Goal: Information Seeking & Learning: Learn about a topic

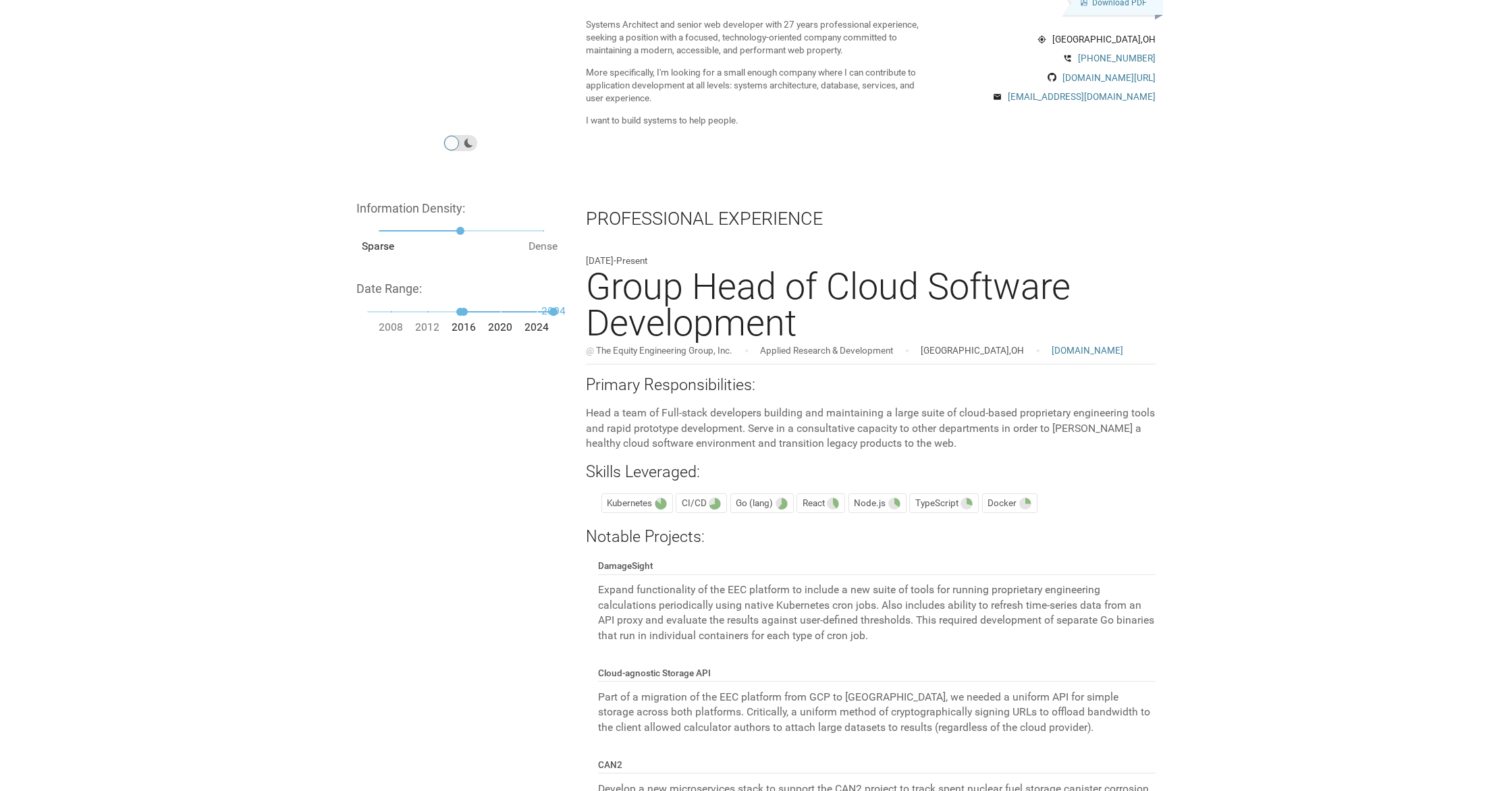
scroll to position [98, 0]
click at [485, 231] on span "filters" at bounding box center [460, 231] width 165 height 1
click at [493, 231] on span "filters" at bounding box center [460, 231] width 165 height 1
drag, startPoint x: 459, startPoint y: 230, endPoint x: 537, endPoint y: 231, distance: 78.0
click at [536, 231] on span "Sparse Dense" at bounding box center [460, 231] width 165 height 19
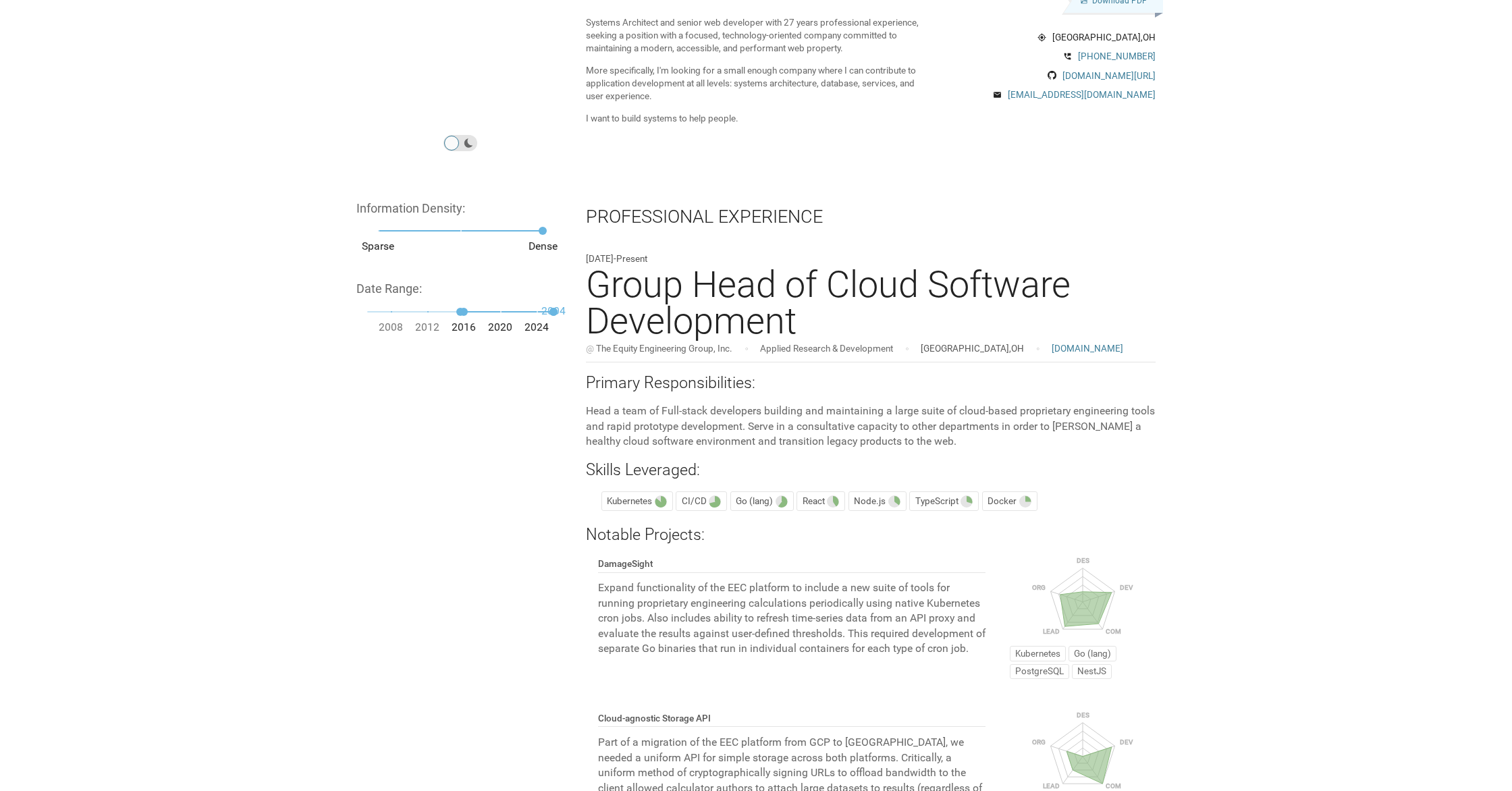
click at [406, 231] on span "Sparse Dense" at bounding box center [460, 231] width 165 height 19
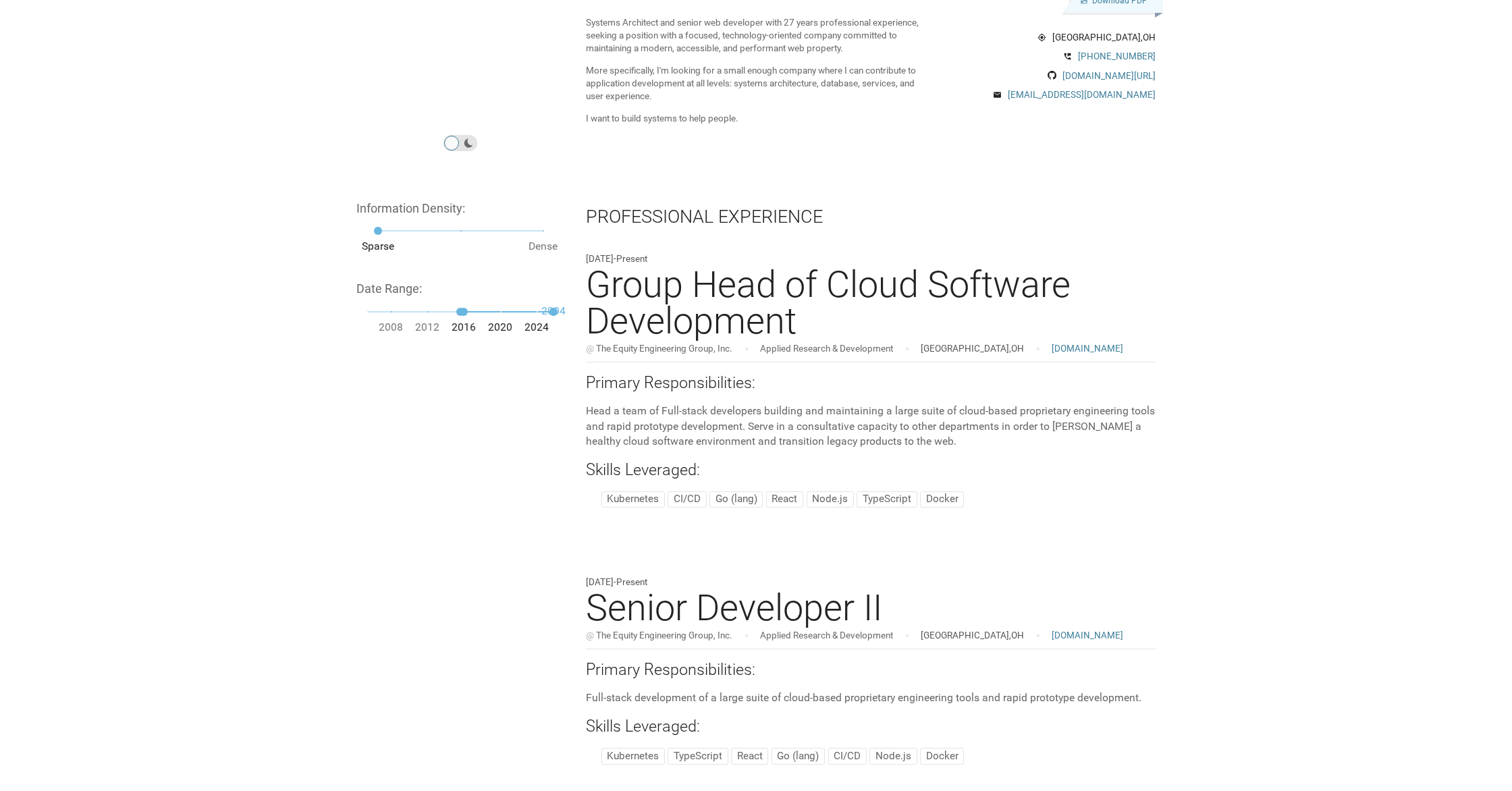
click at [457, 231] on span "filters" at bounding box center [460, 231] width 165 height 1
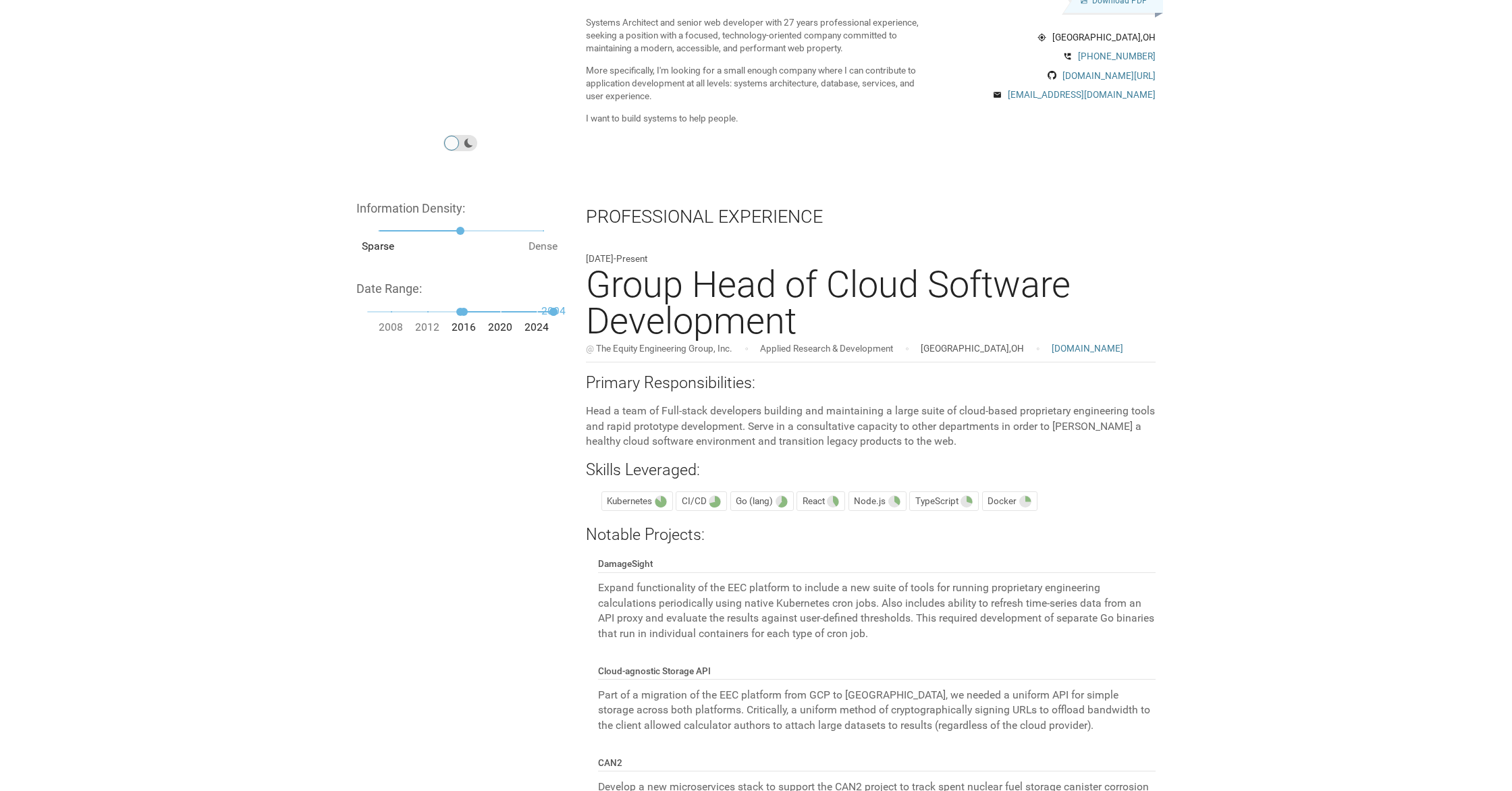
click at [481, 231] on span "filters" at bounding box center [460, 231] width 165 height 1
drag, startPoint x: 488, startPoint y: 230, endPoint x: 495, endPoint y: 230, distance: 7.0
click at [492, 231] on span "filters" at bounding box center [460, 231] width 165 height 1
click at [752, 297] on h3 "Group Head of Cloud Software Development" at bounding box center [871, 302] width 570 height 73
drag, startPoint x: 466, startPoint y: 309, endPoint x: 375, endPoint y: 312, distance: 91.0
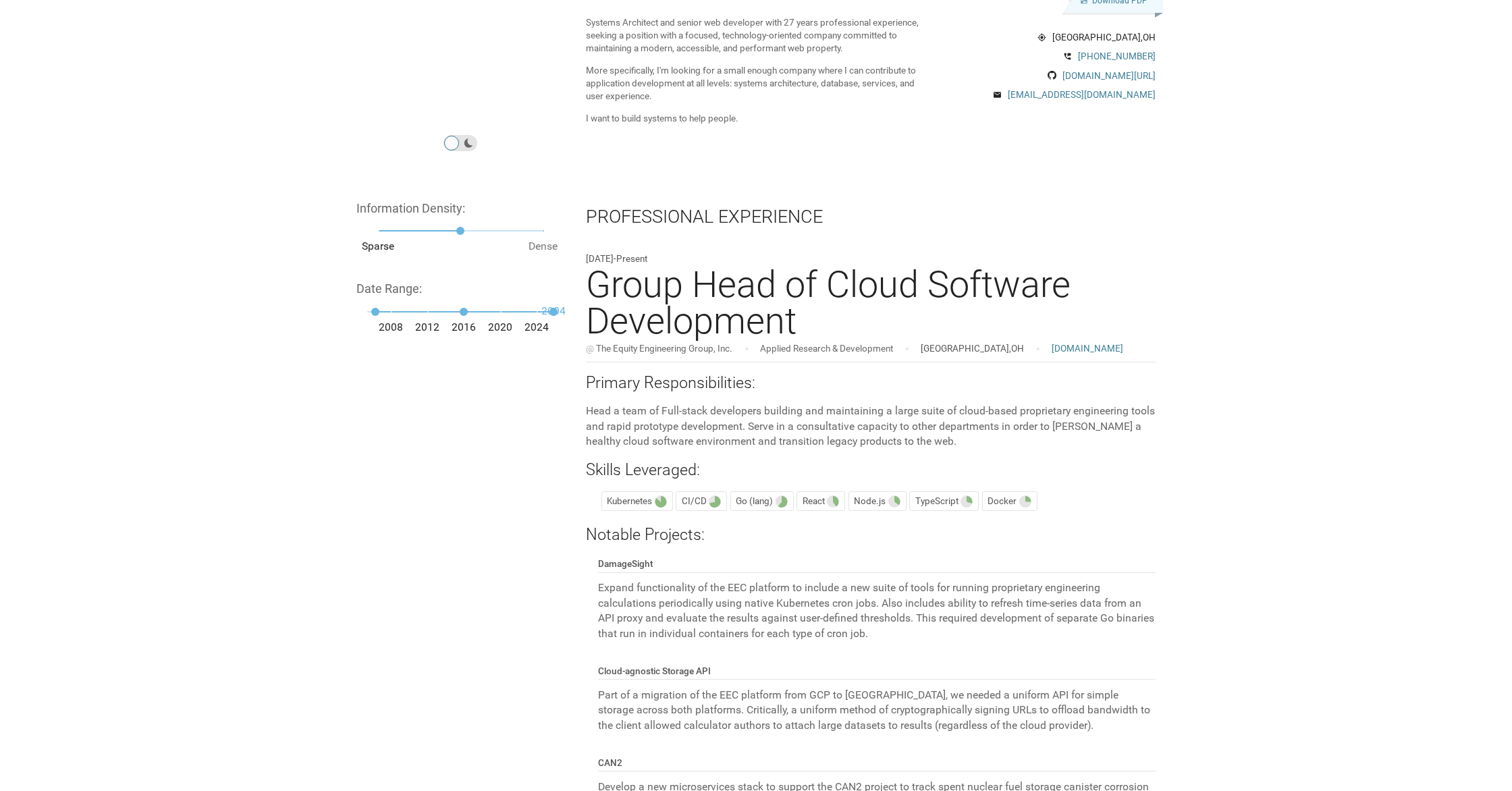
click at [375, 312] on span "filters" at bounding box center [375, 312] width 8 height 8
drag, startPoint x: 554, startPoint y: 308, endPoint x: 596, endPoint y: 306, distance: 42.0
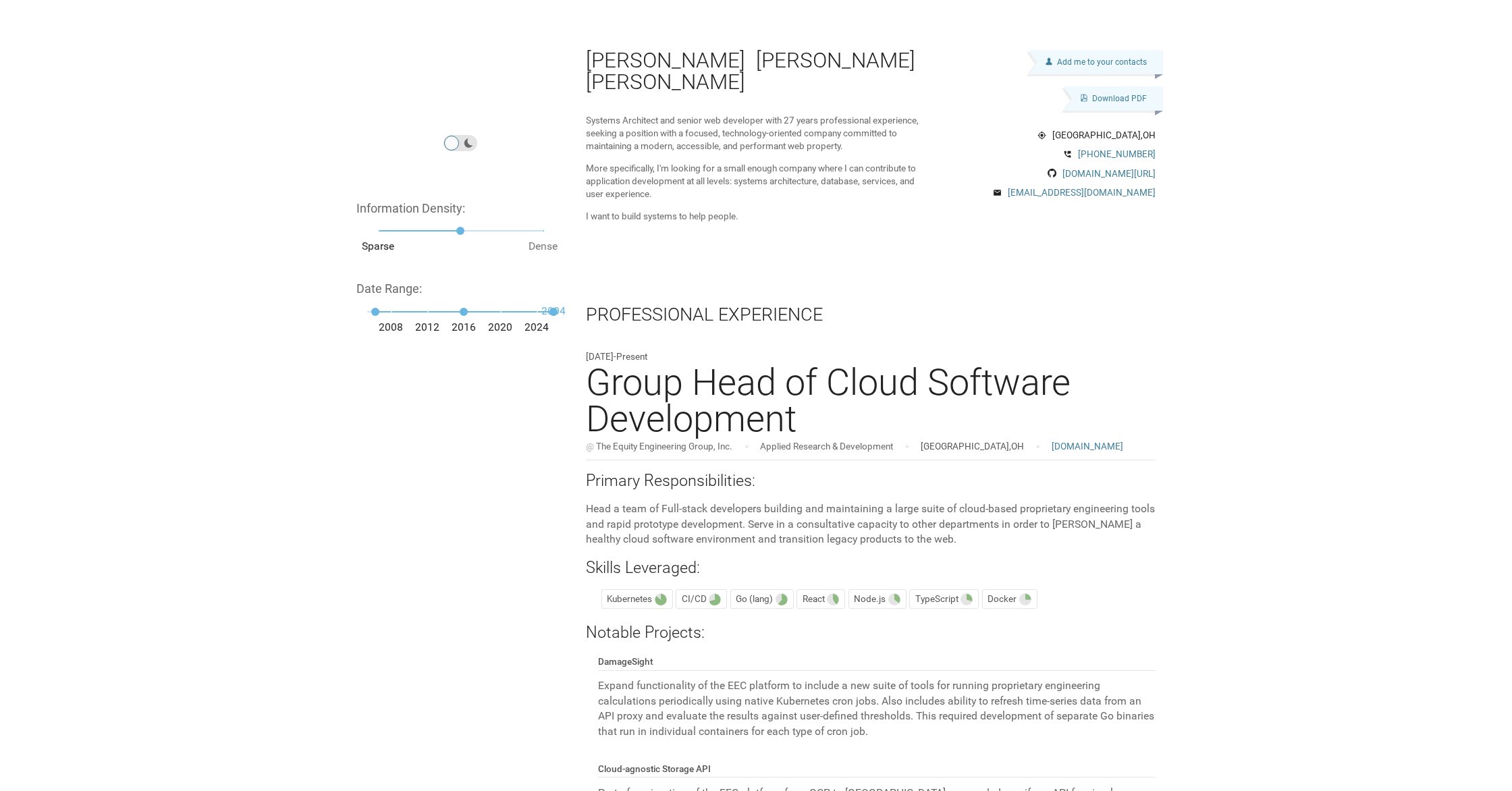
scroll to position [1, 0]
click at [1126, 66] on link "Add me to your contacts" at bounding box center [1102, 59] width 126 height 24
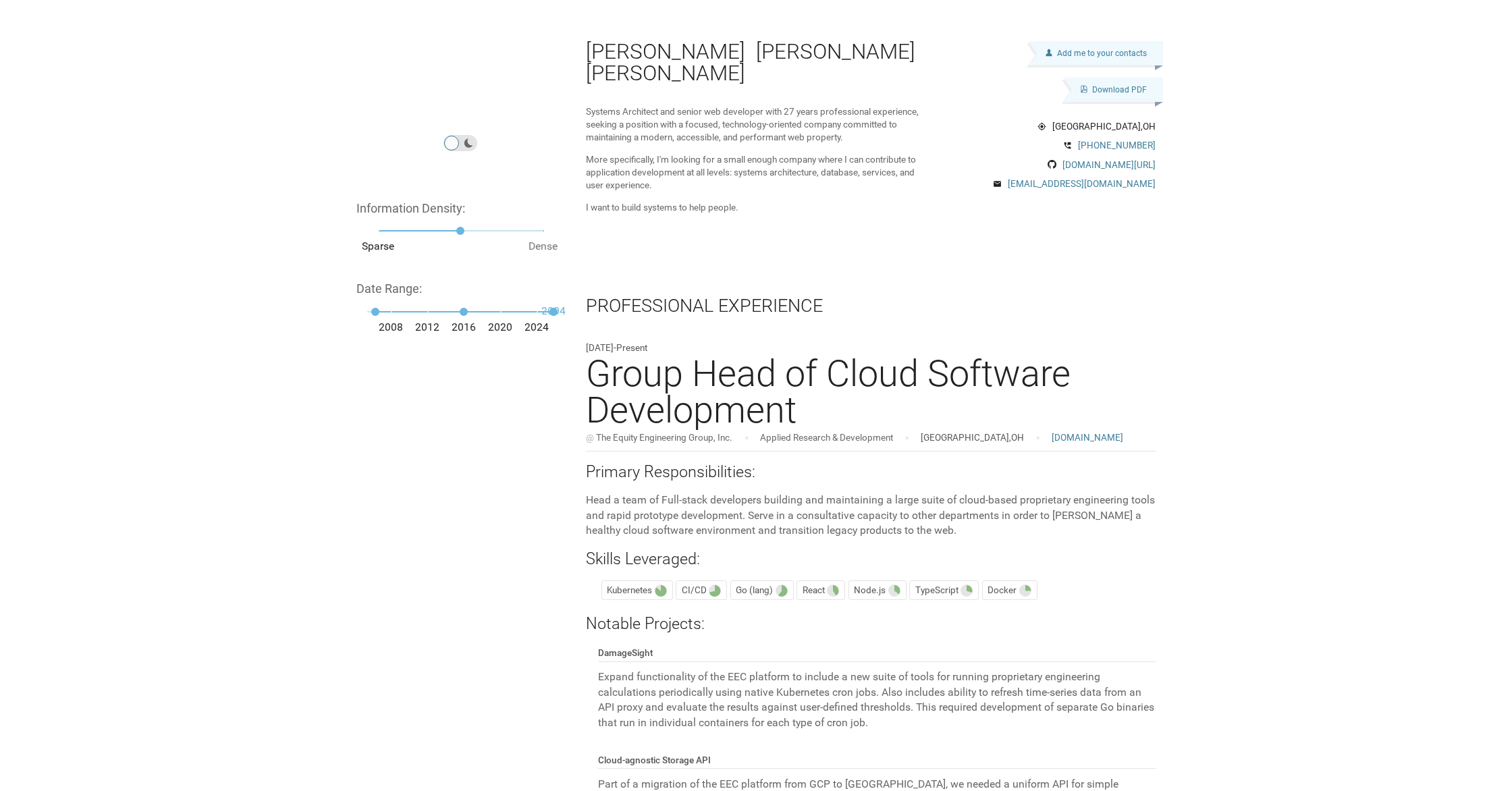
scroll to position [11, 0]
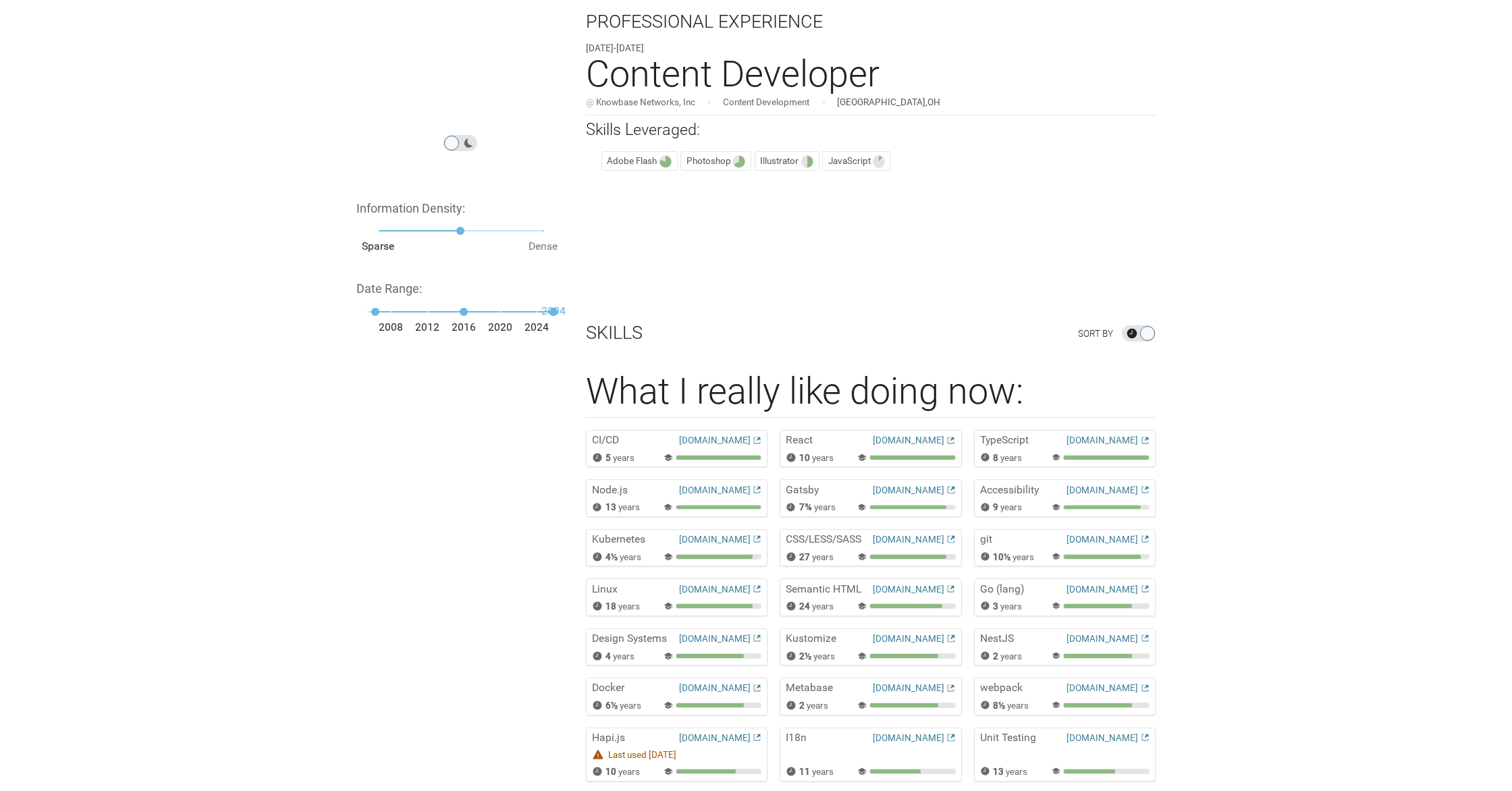
scroll to position [5085, 0]
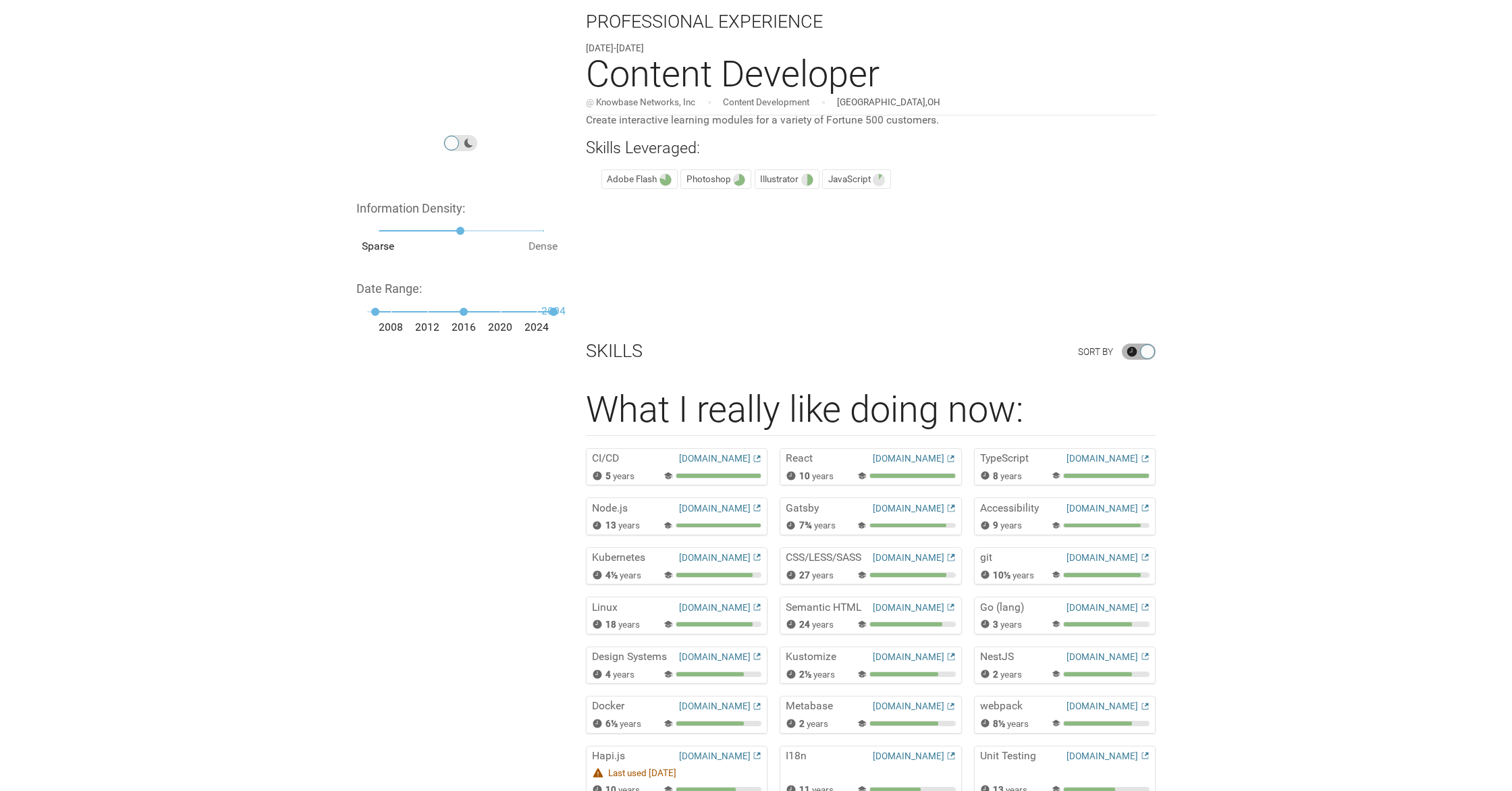
click at [1150, 360] on div at bounding box center [1147, 351] width 15 height 15
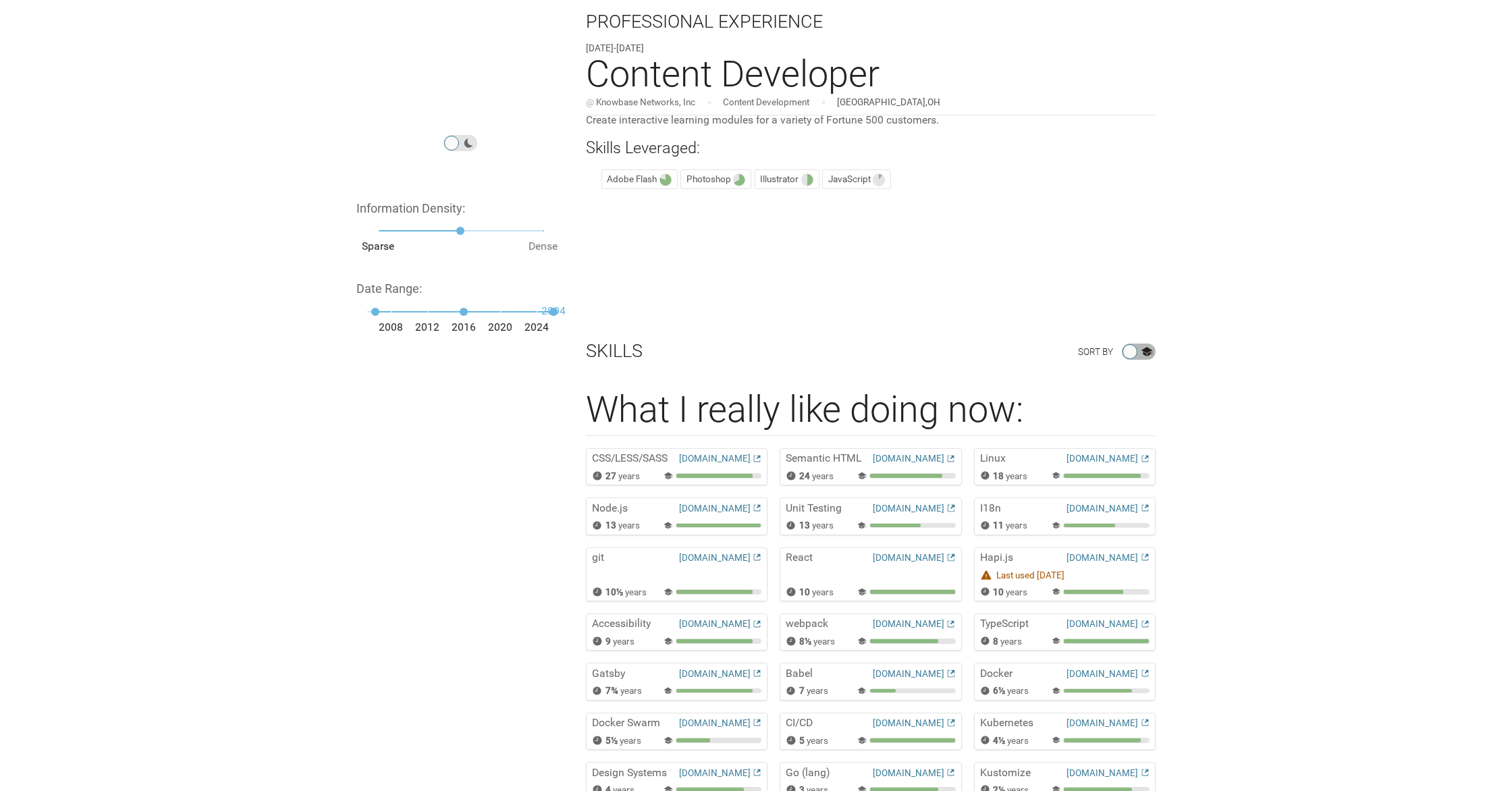
click at [1150, 357] on icon at bounding box center [1147, 354] width 8 height 5
checkbox input "true"
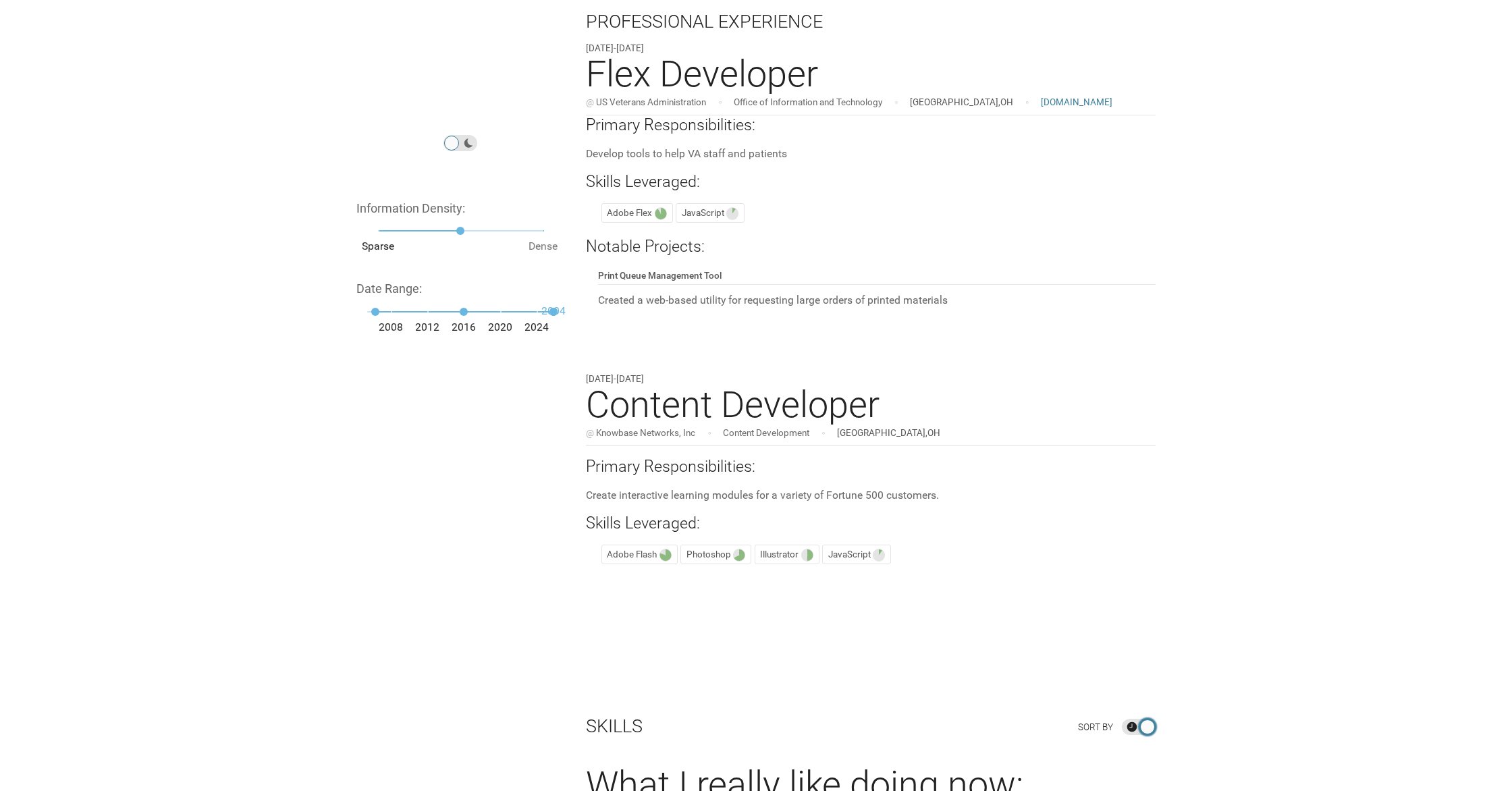
scroll to position [4708, 0]
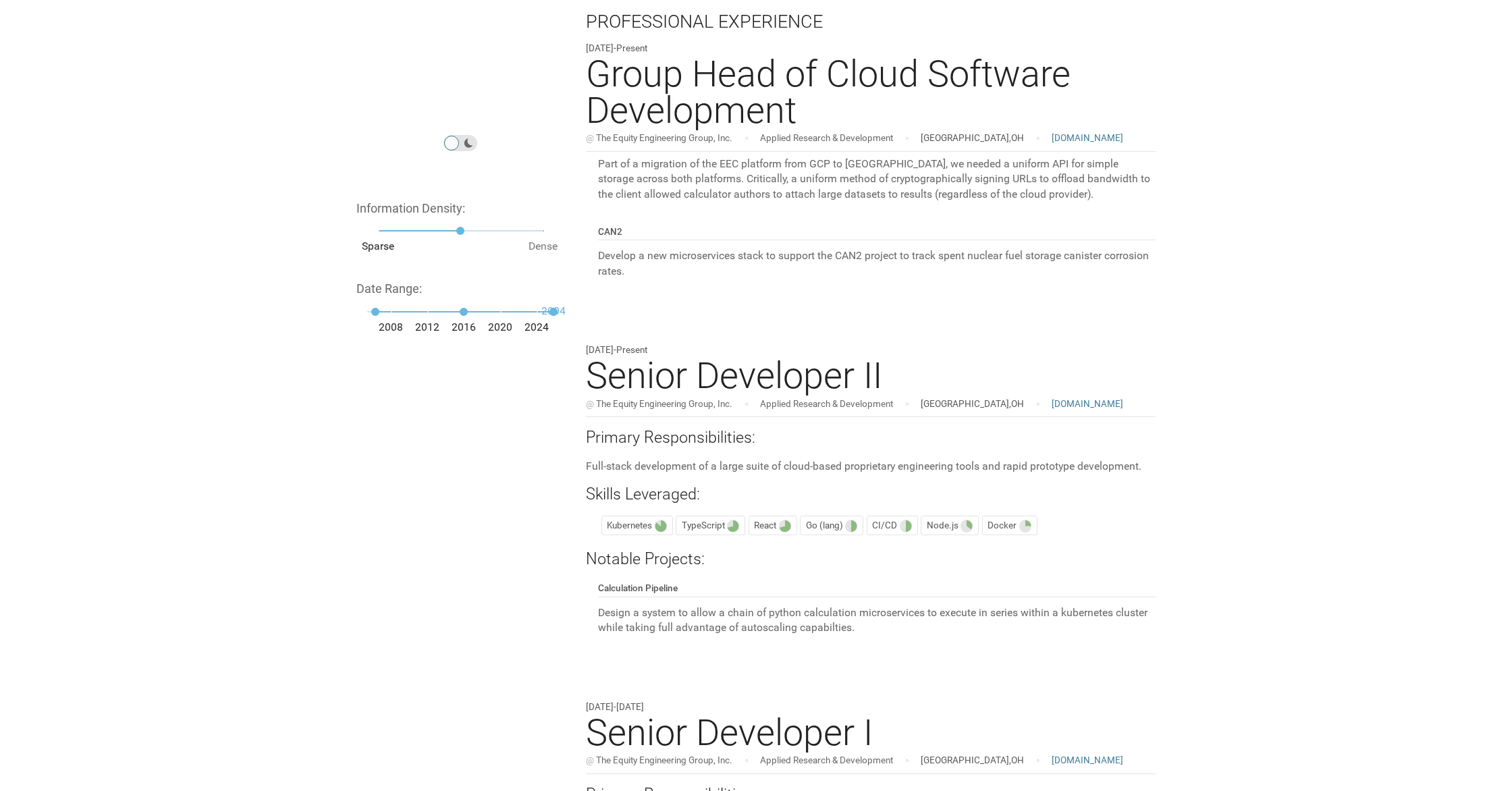
scroll to position [0, 0]
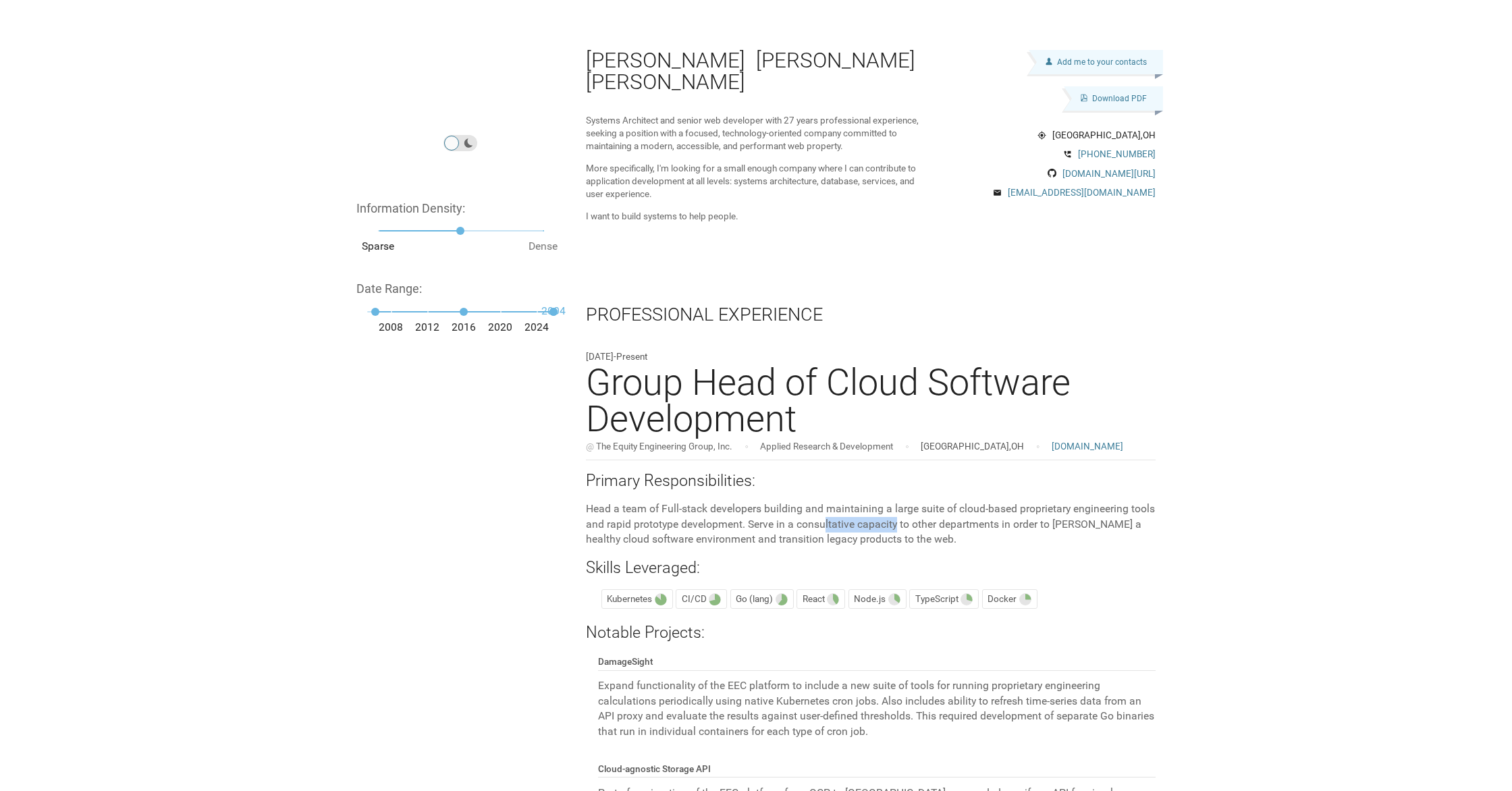
drag, startPoint x: 856, startPoint y: 528, endPoint x: 1018, endPoint y: 531, distance: 162.0
click at [942, 528] on div "Head a team of Full-stack developers building and maintaining a large suite of …" at bounding box center [871, 524] width 570 height 46
click at [1026, 530] on div "Head a team of Full-stack developers building and maintaining a large suite of …" at bounding box center [871, 524] width 570 height 46
drag, startPoint x: 903, startPoint y: 526, endPoint x: 1054, endPoint y: 524, distance: 151.0
click at [1007, 526] on div "Head a team of Full-stack developers building and maintaining a large suite of …" at bounding box center [871, 524] width 570 height 46
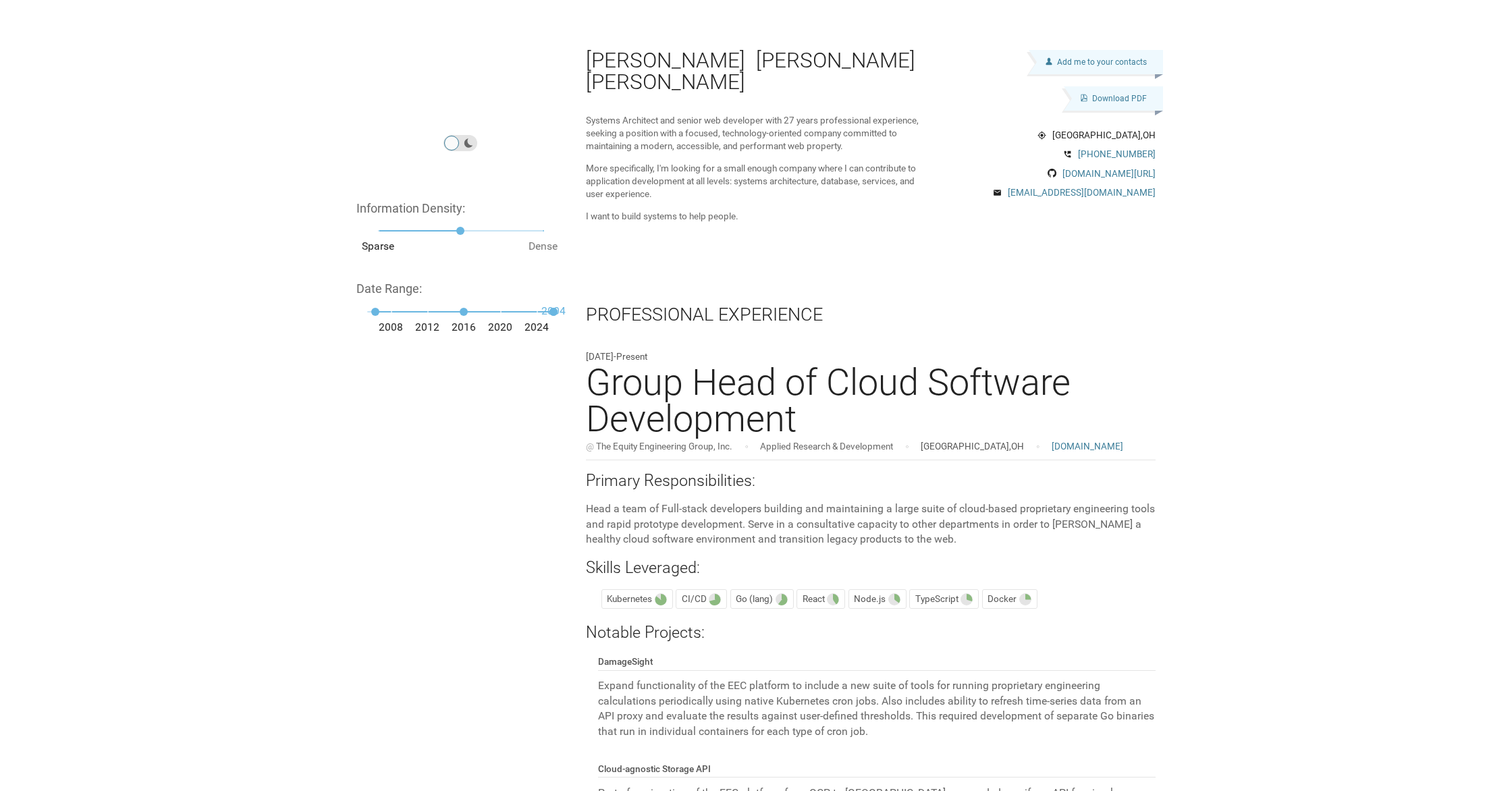
click at [1087, 523] on div "Head a team of Full-stack developers building and maintaining a large suite of …" at bounding box center [871, 524] width 570 height 46
click at [1124, 169] on link "[DOMAIN_NAME][URL]" at bounding box center [1109, 170] width 93 height 13
